Goal: Task Accomplishment & Management: Manage account settings

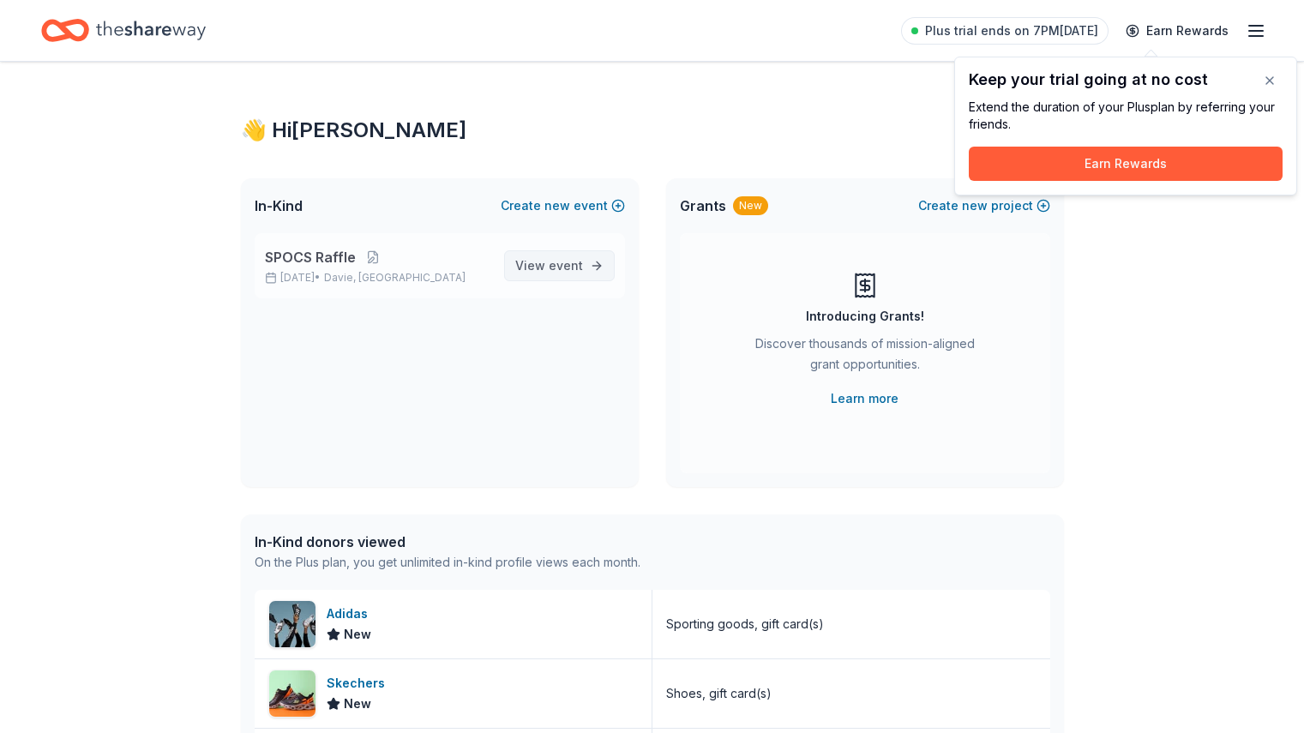
click at [584, 272] on link "View event" at bounding box center [559, 265] width 111 height 31
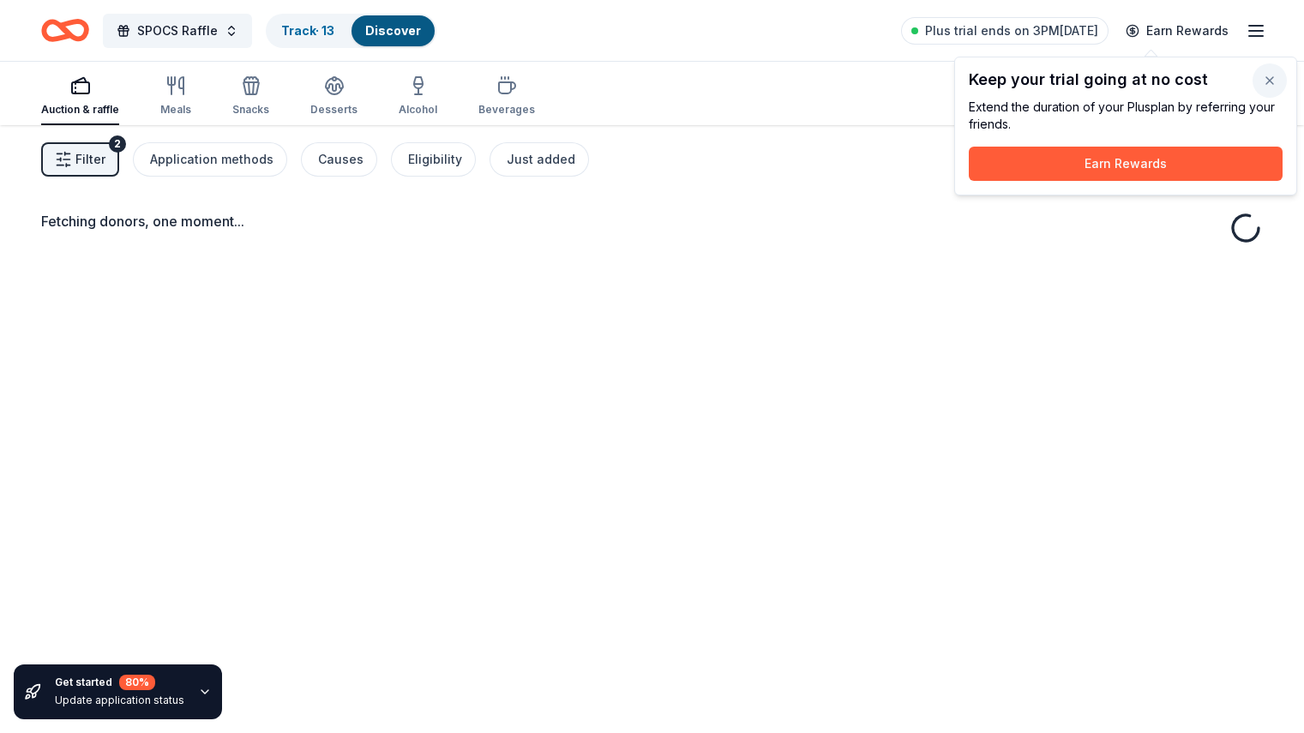
click at [1272, 78] on button "button" at bounding box center [1270, 80] width 34 height 34
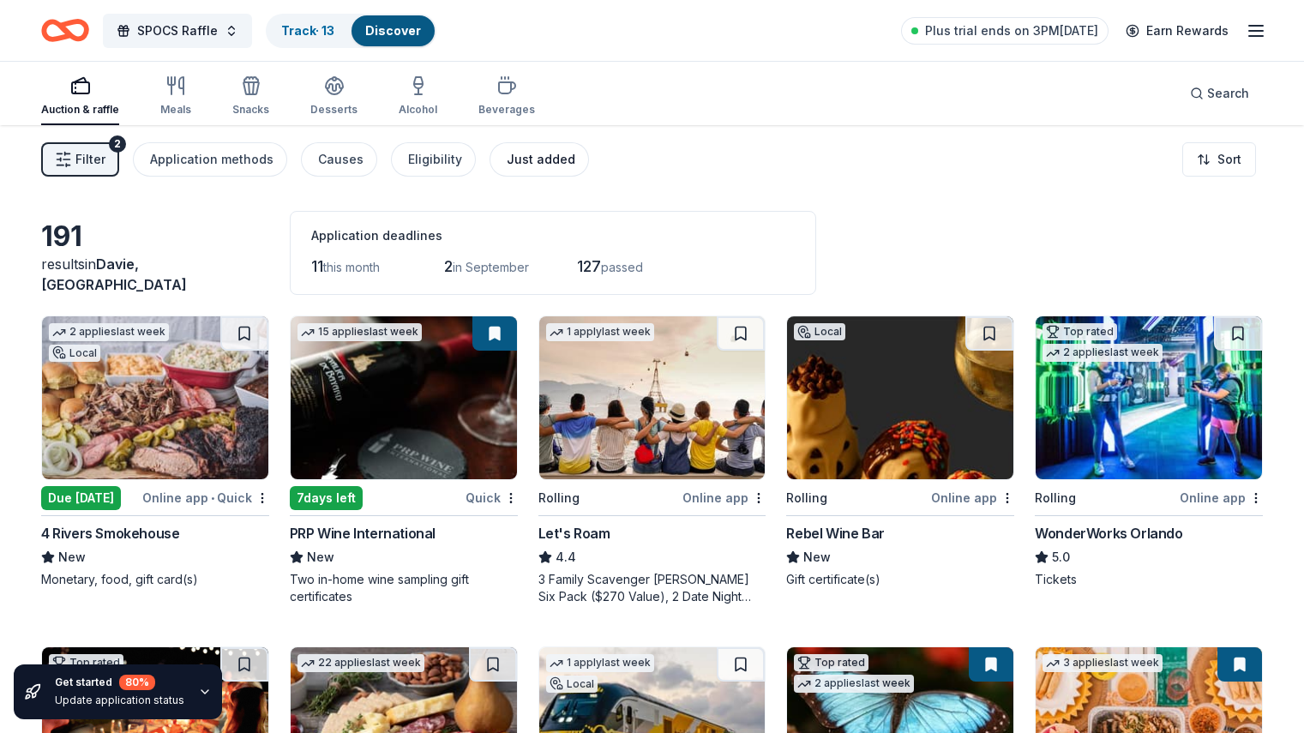
click at [544, 153] on div "Just added" at bounding box center [541, 159] width 69 height 21
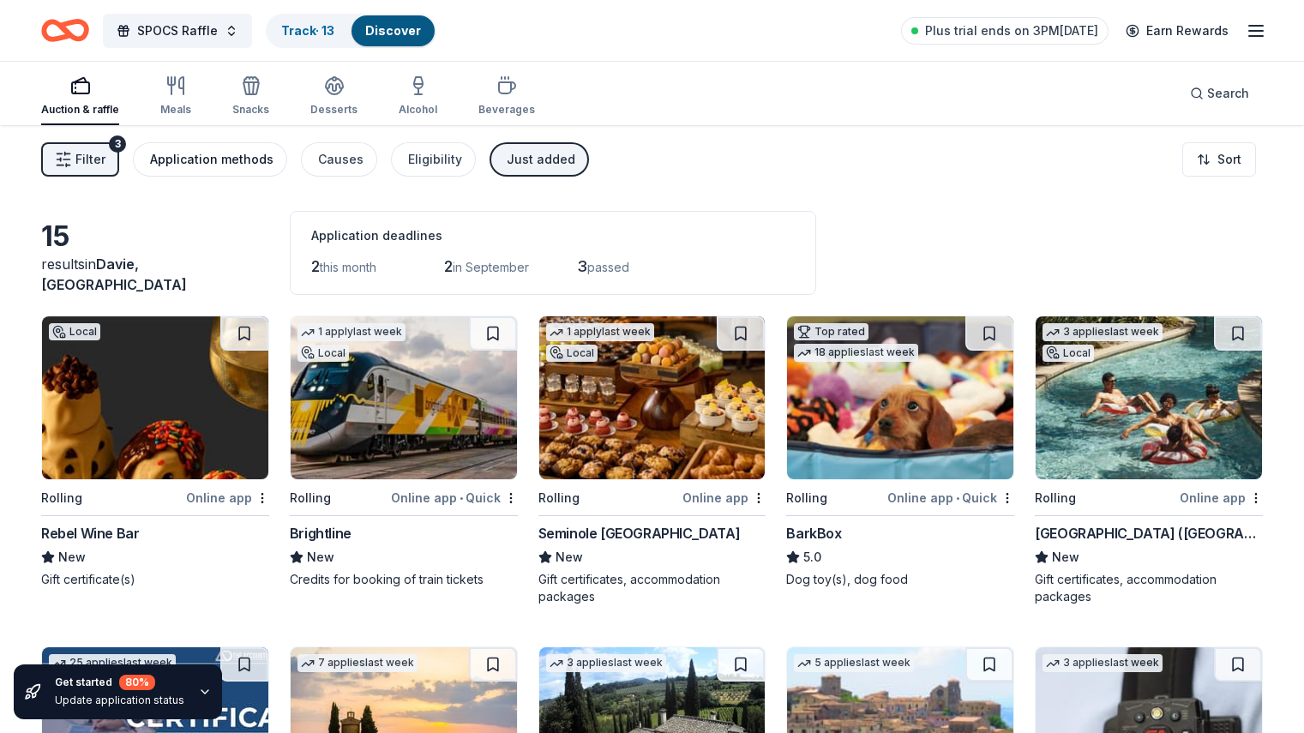
click at [262, 159] on div "Application methods" at bounding box center [211, 159] width 123 height 21
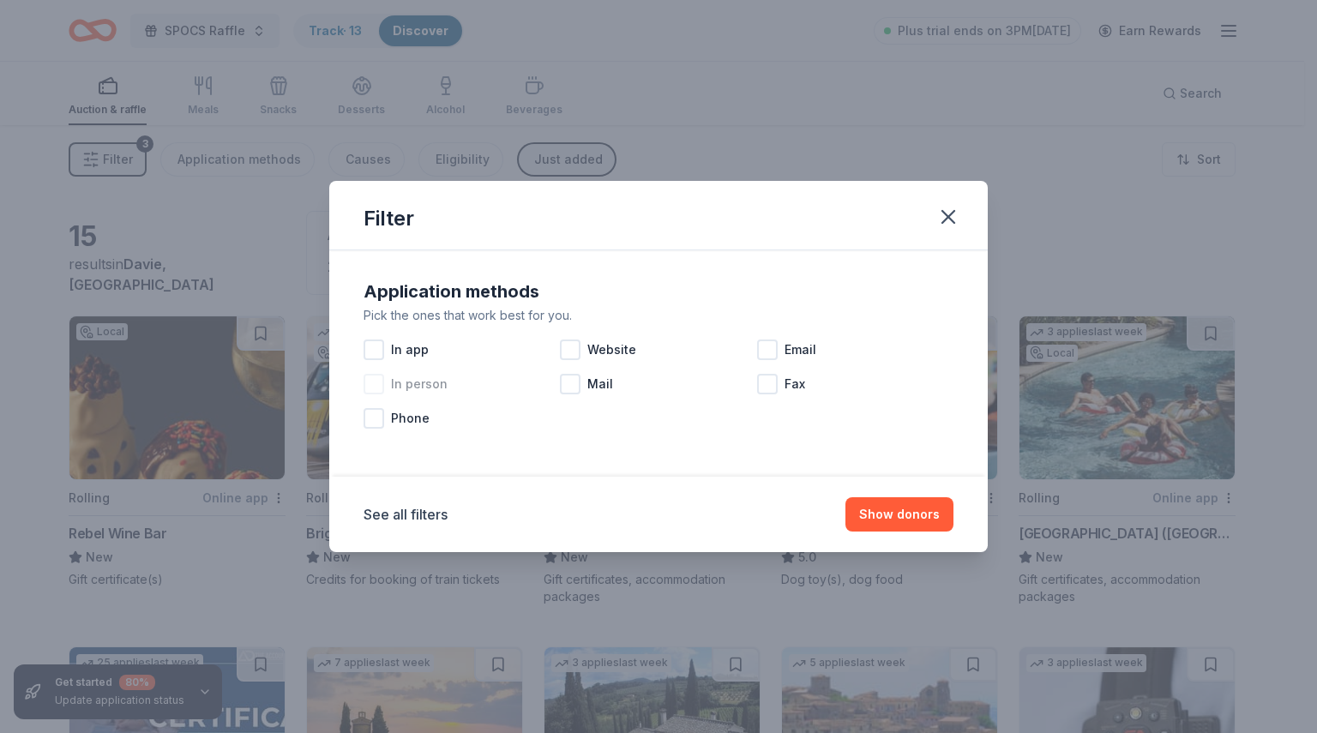
click at [375, 379] on div at bounding box center [374, 384] width 21 height 21
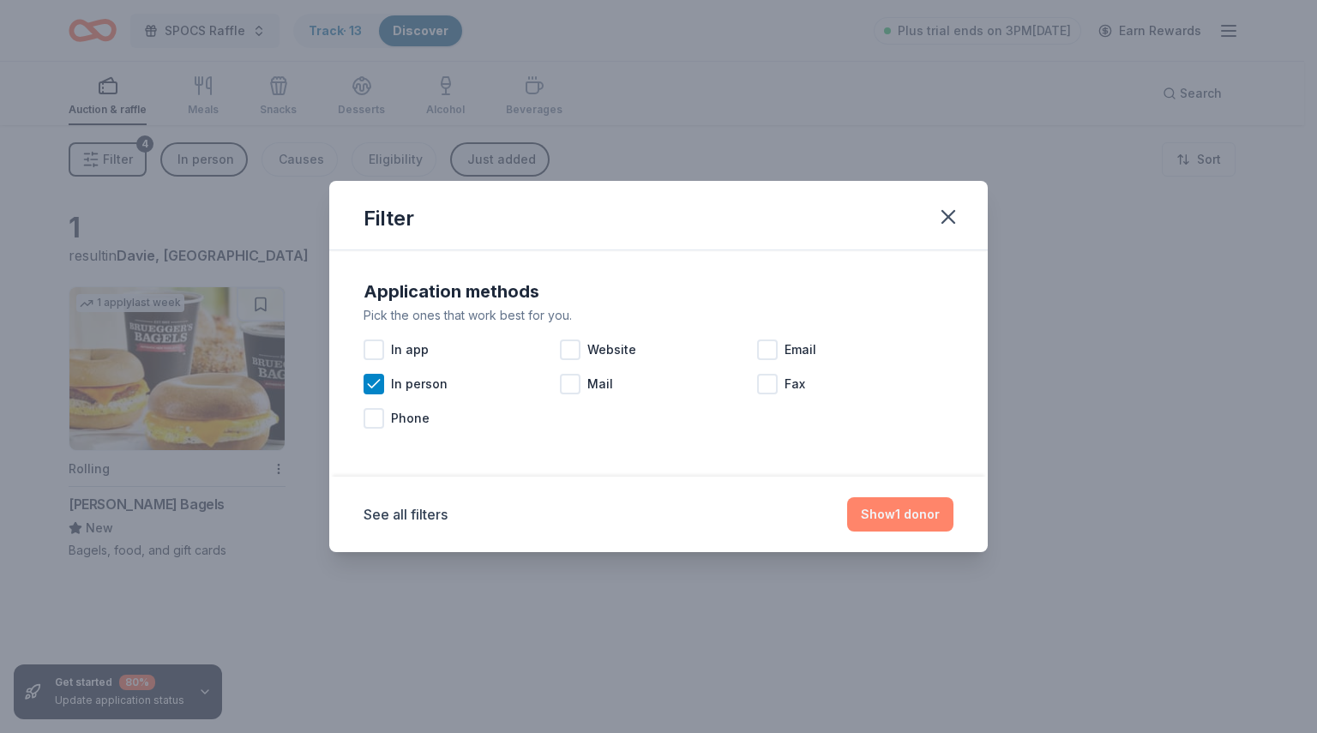
click at [902, 509] on button "Show 1 donor" at bounding box center [900, 514] width 106 height 34
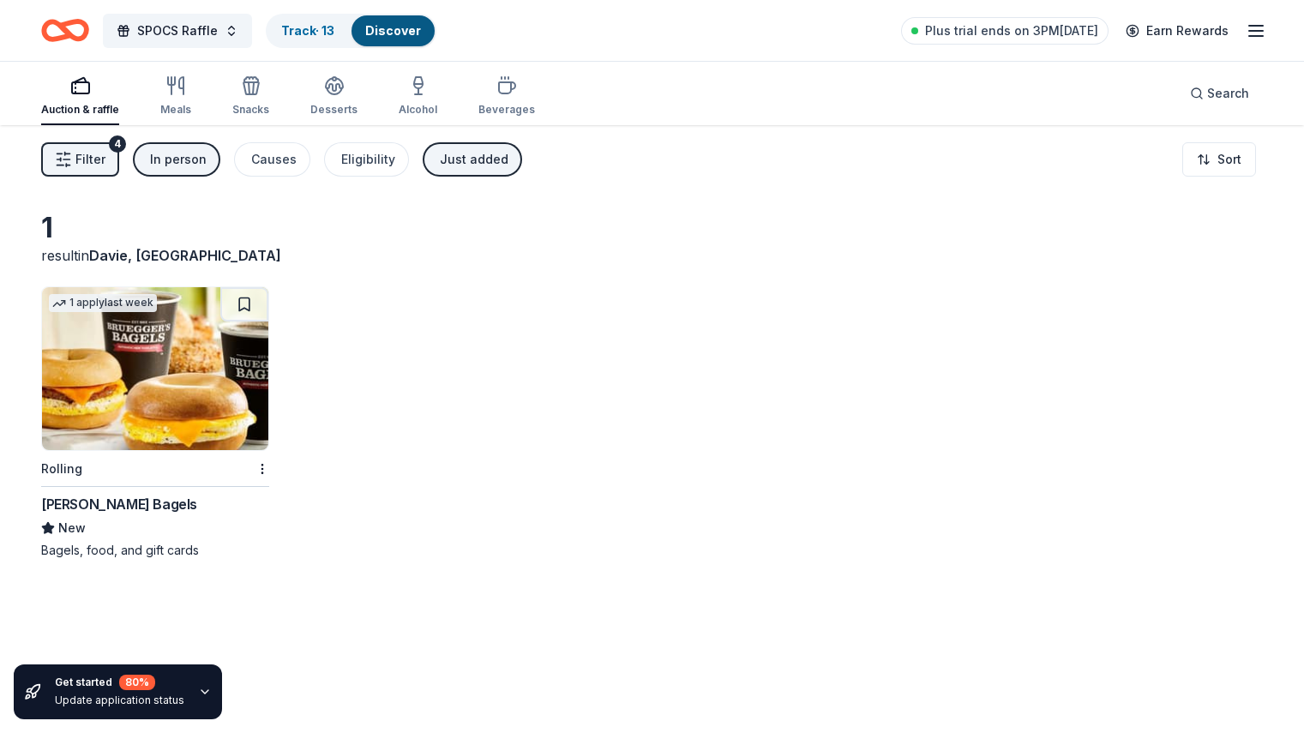
click at [199, 171] on button "In person" at bounding box center [176, 159] width 87 height 34
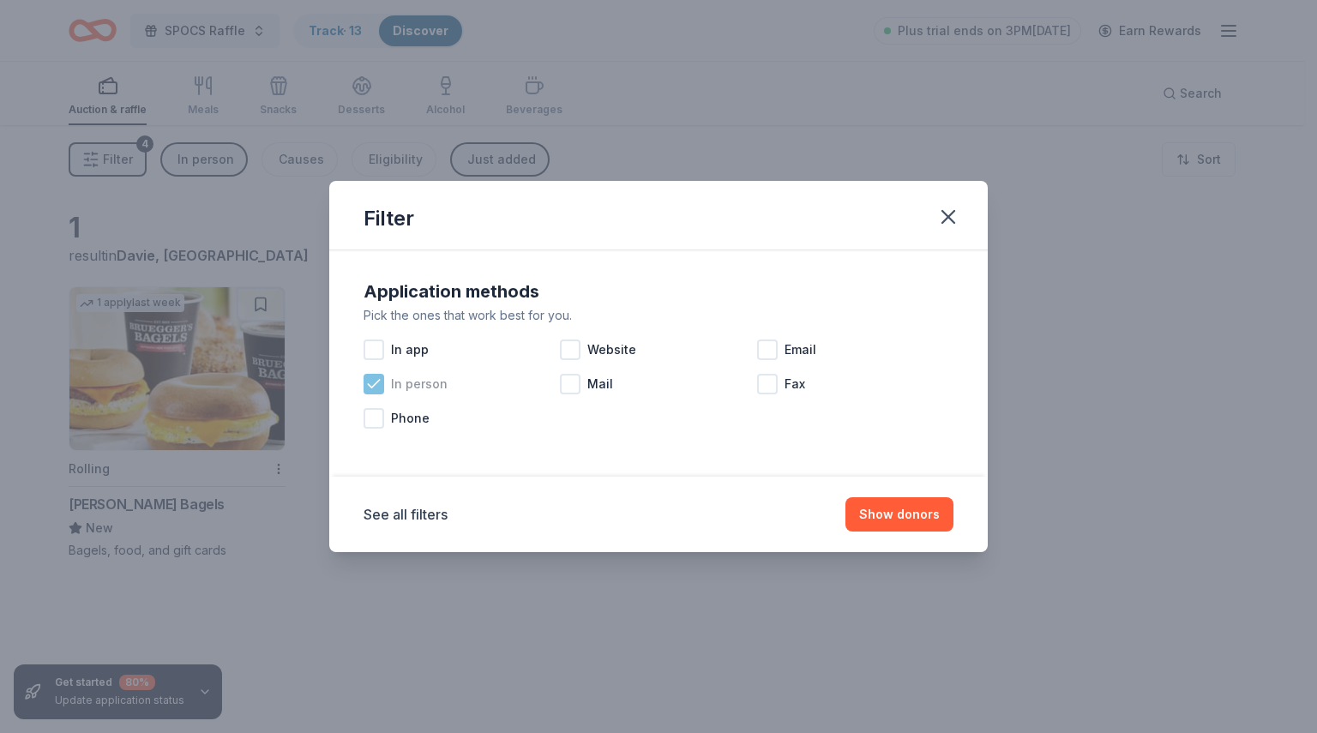
click at [376, 395] on div "In person" at bounding box center [462, 384] width 196 height 34
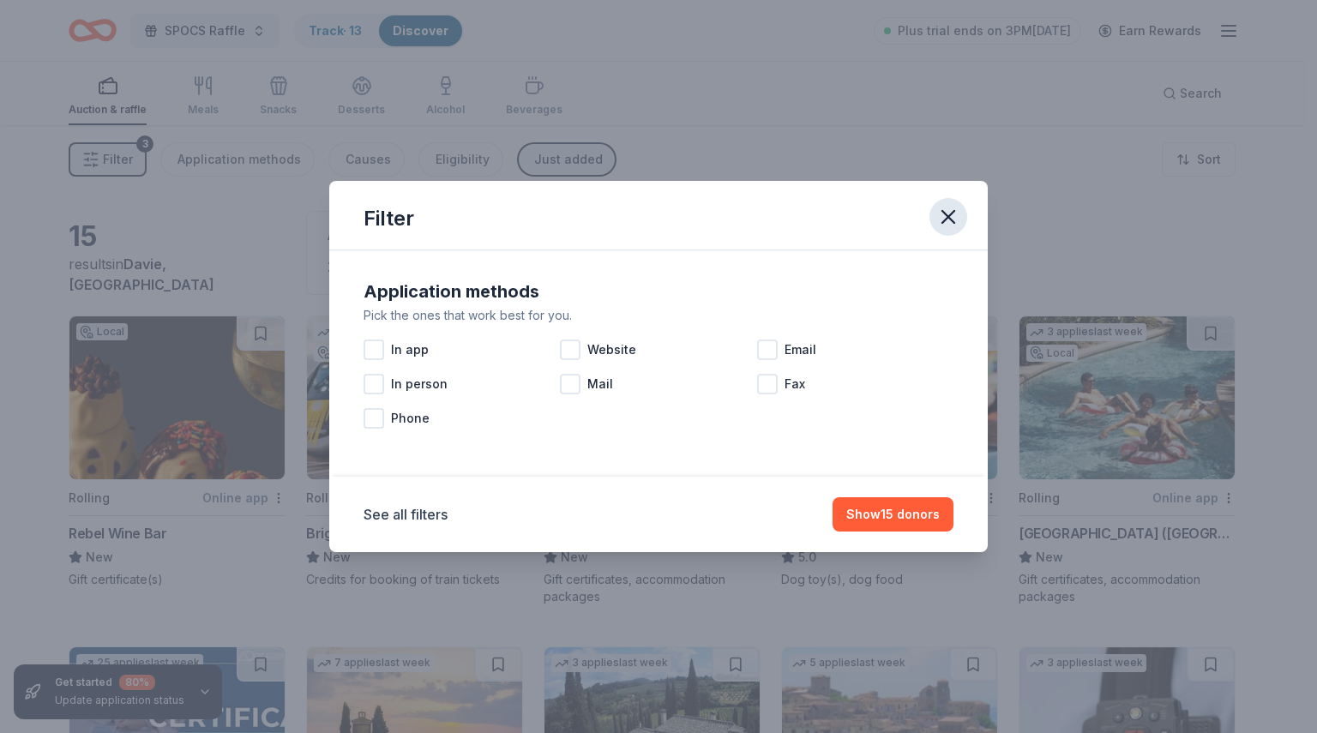
click at [945, 219] on icon "button" at bounding box center [948, 217] width 24 height 24
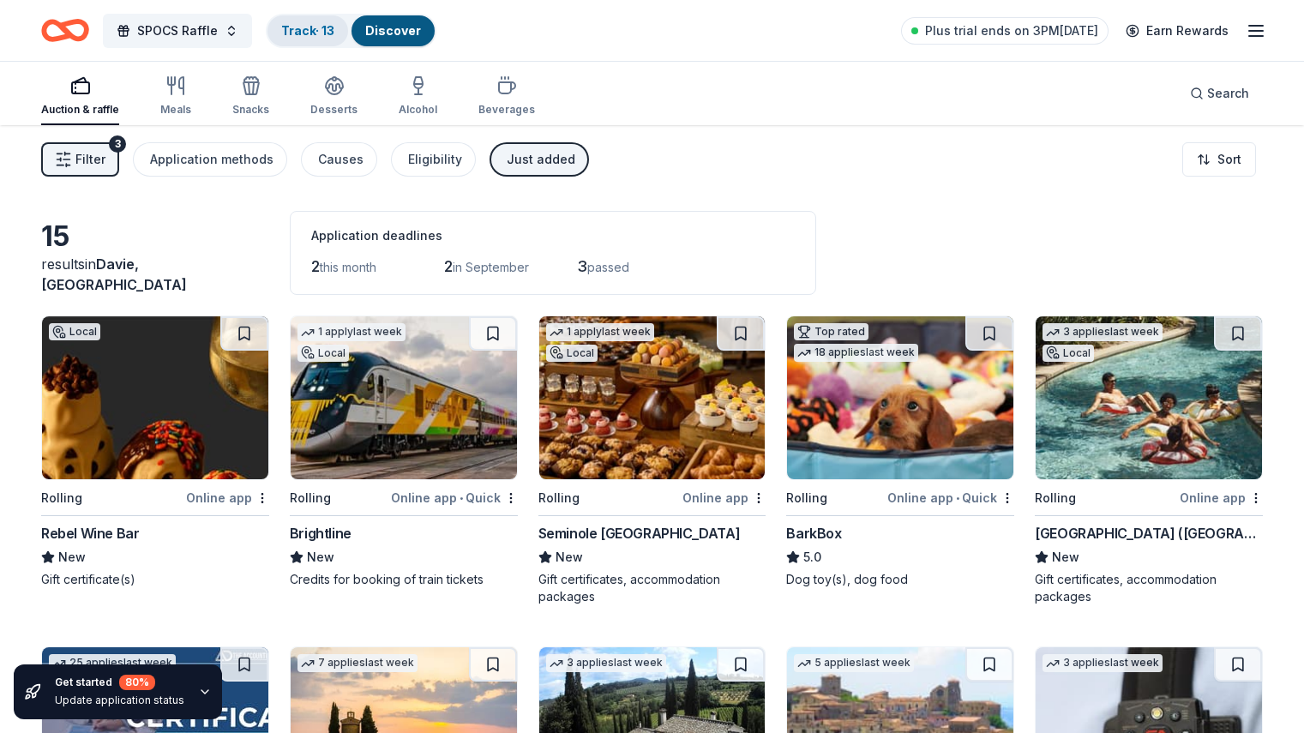
click at [334, 37] on link "Track · 13" at bounding box center [307, 30] width 53 height 15
